Goal: Obtain resource: Obtain resource

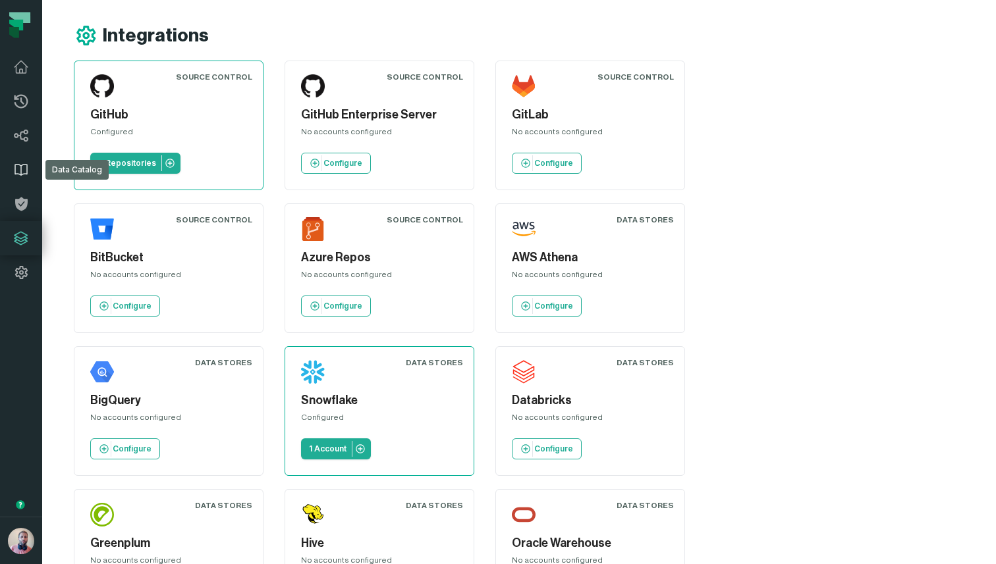
click at [16, 165] on icon at bounding box center [21, 170] width 16 height 16
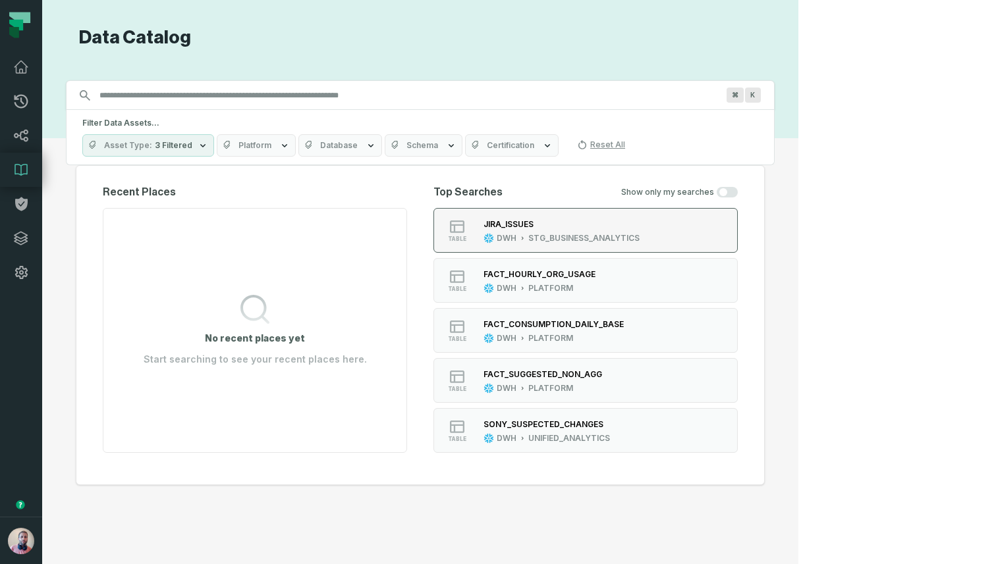
click at [639, 223] on div "JIRA_ISSUES" at bounding box center [561, 223] width 156 height 13
